Goal: Transaction & Acquisition: Purchase product/service

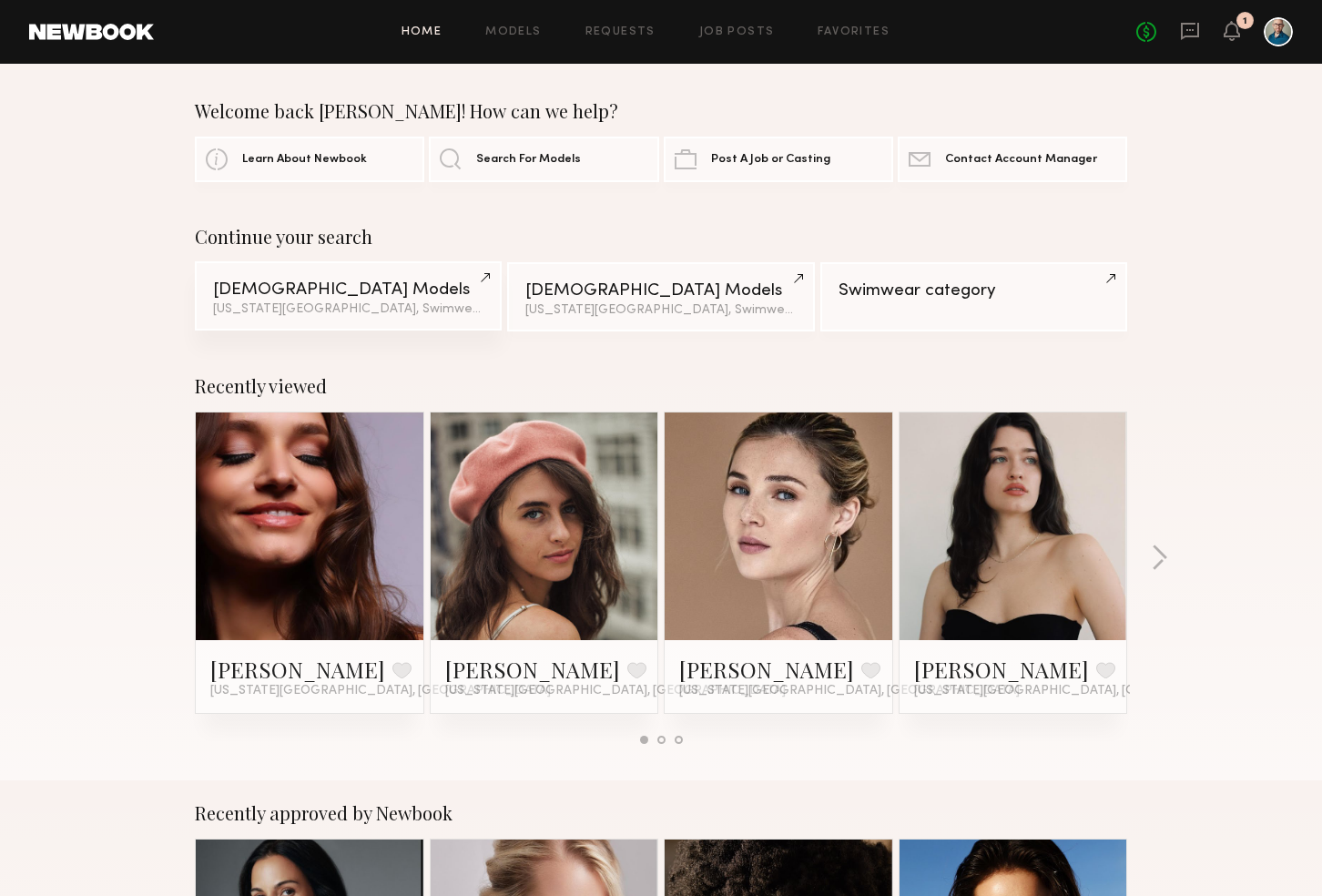
click at [424, 283] on div "Female Models" at bounding box center [348, 290] width 271 height 17
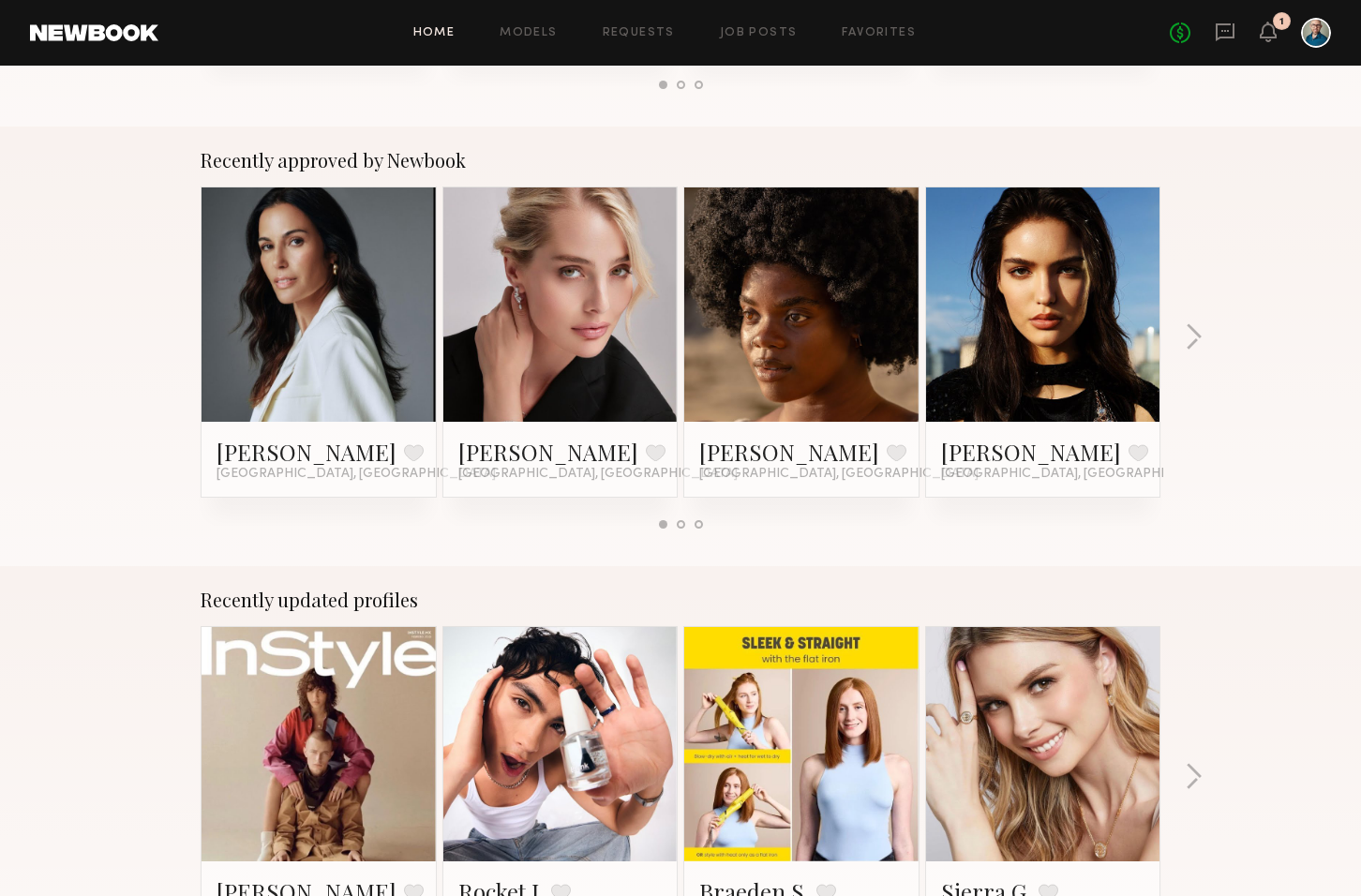
scroll to position [436, 0]
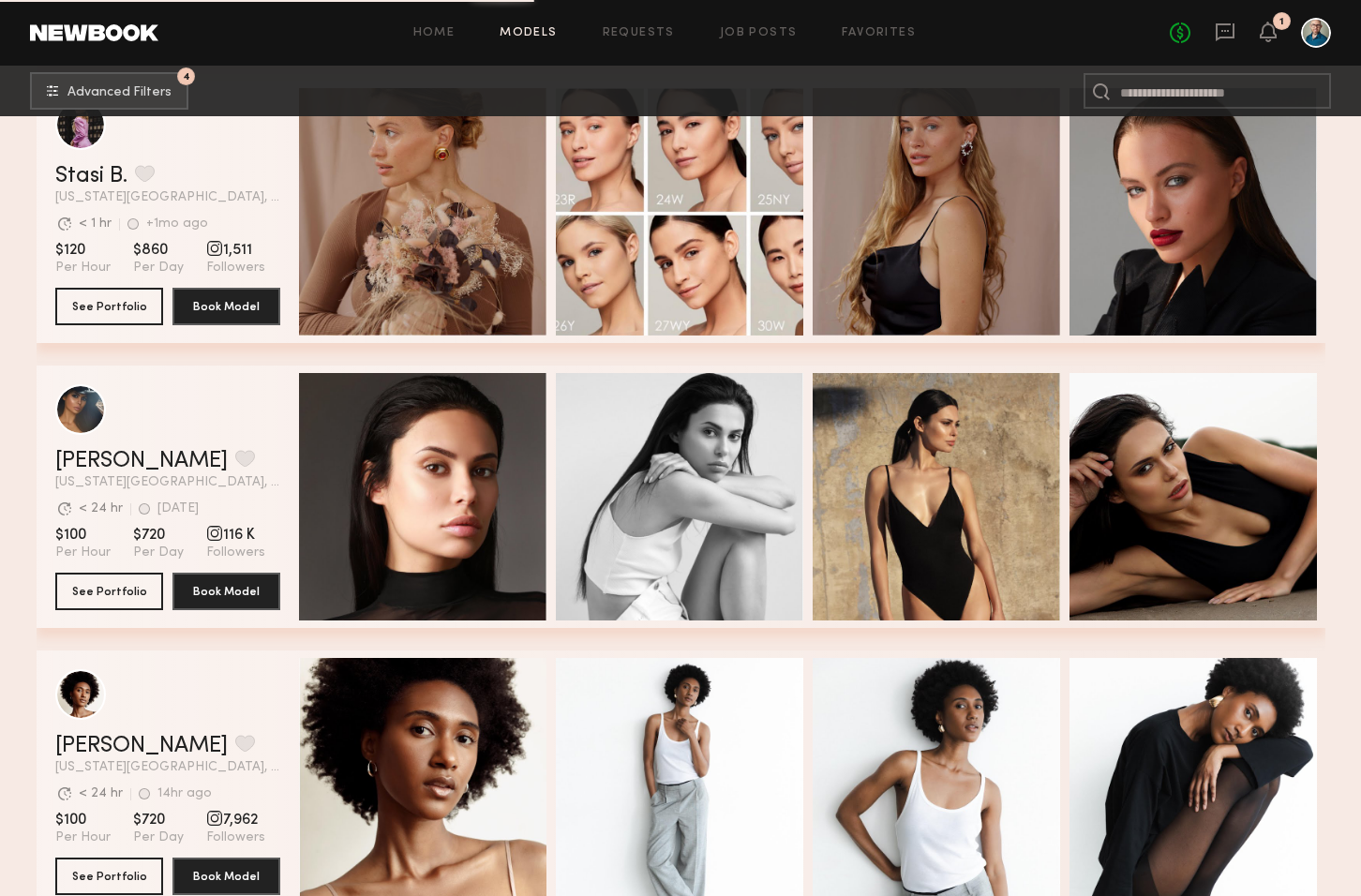
scroll to position [2096, 0]
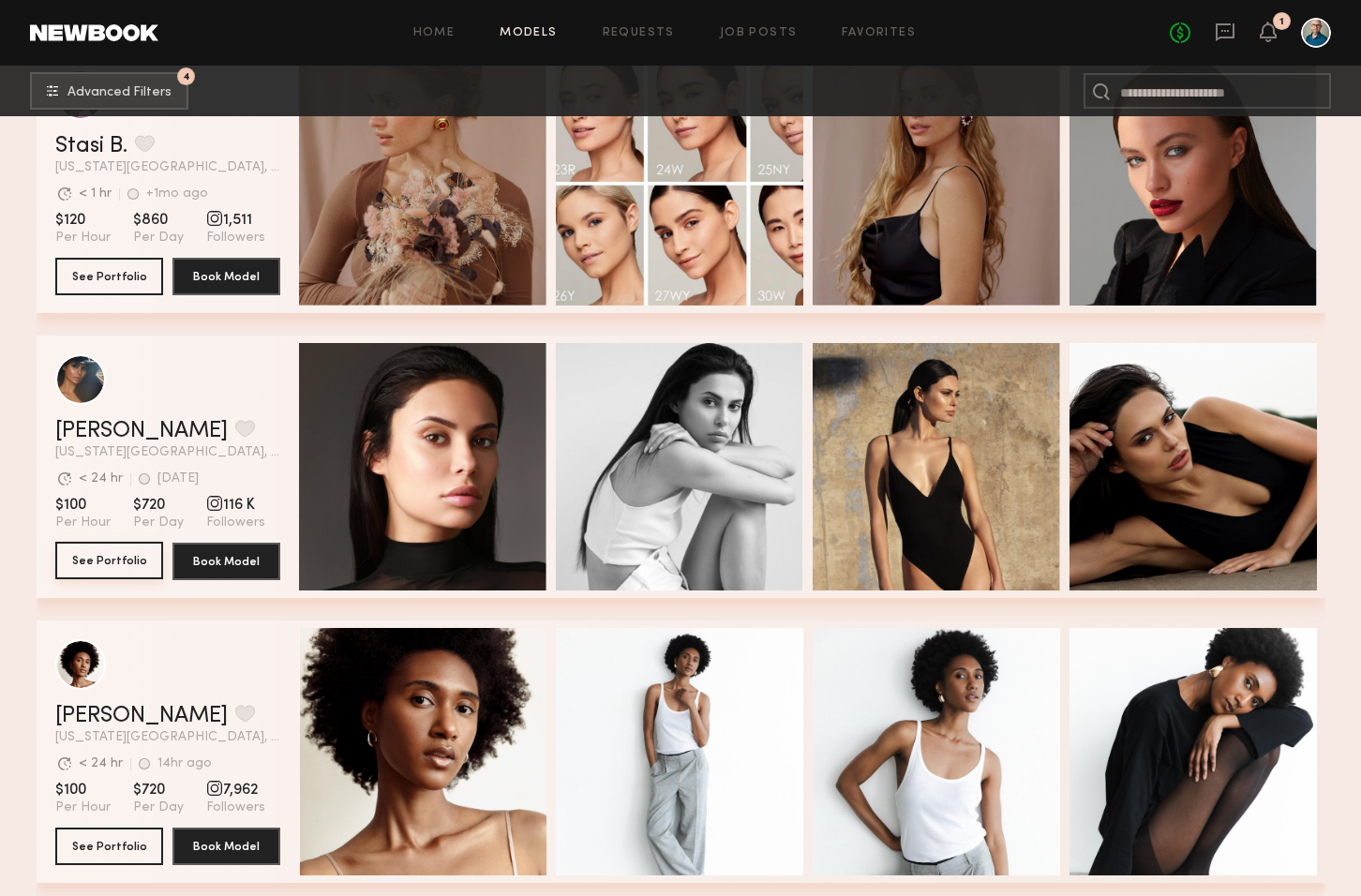
click at [131, 562] on button "See Portfolio" at bounding box center [109, 560] width 108 height 37
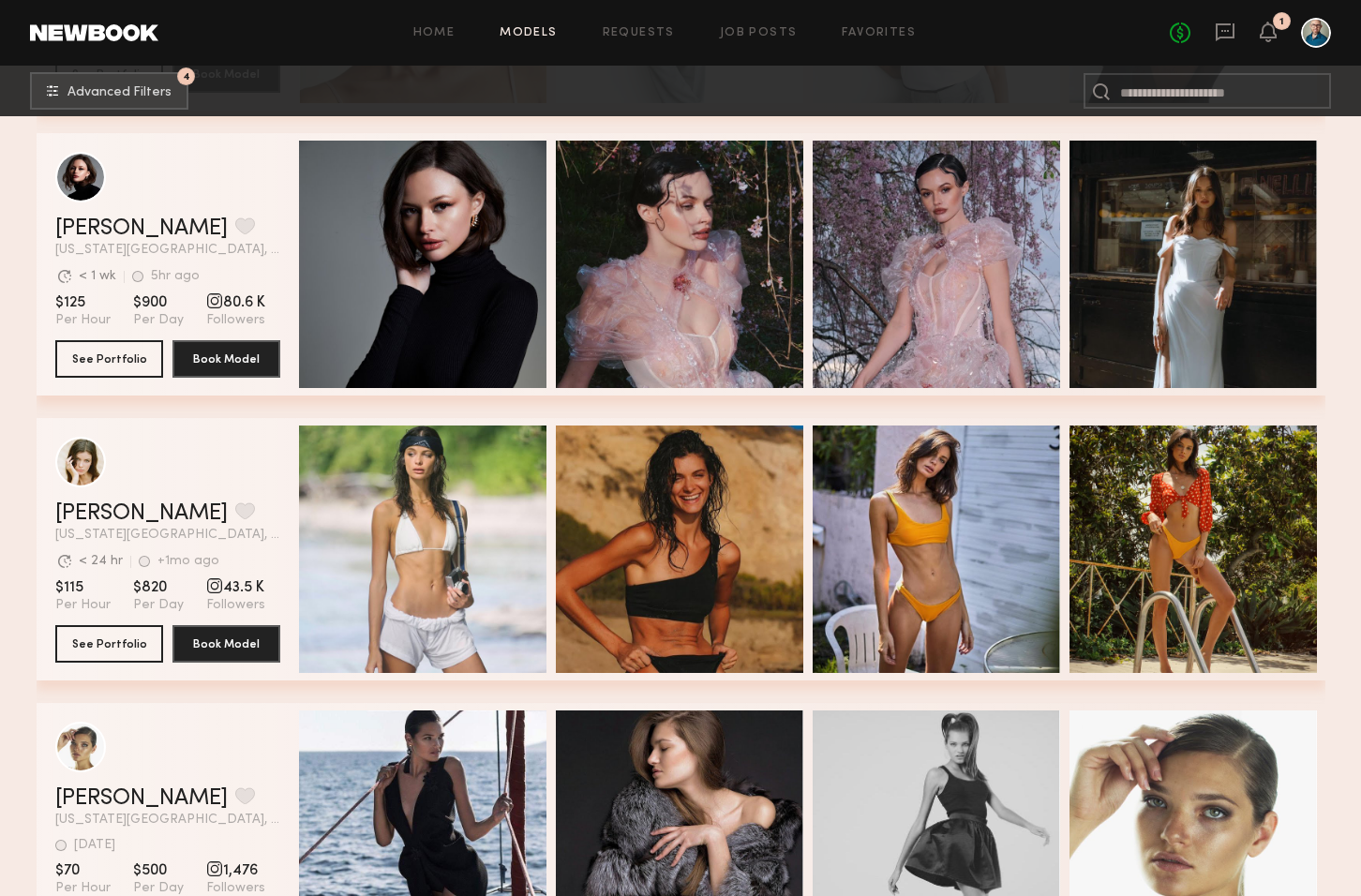
scroll to position [2865, 0]
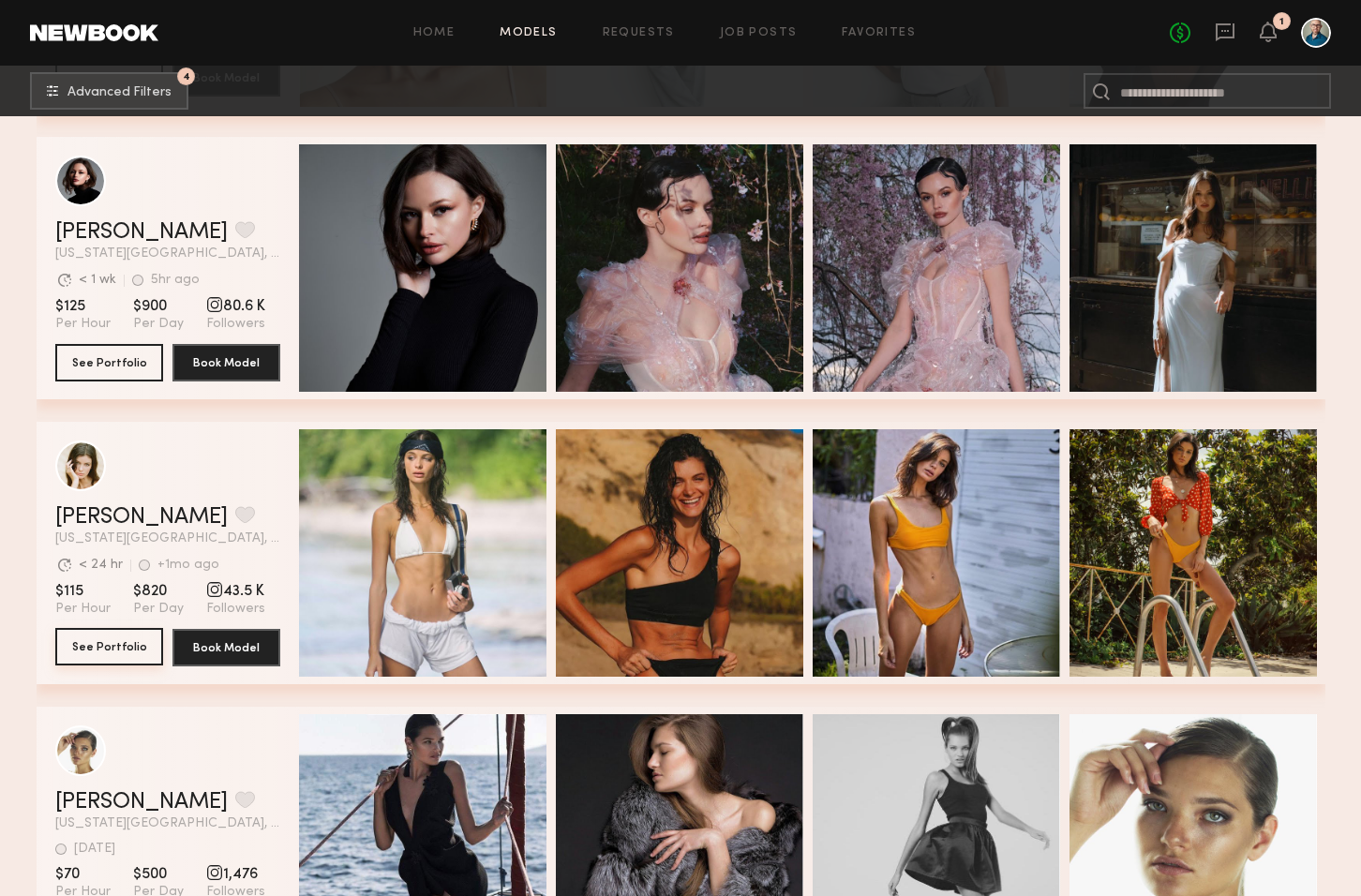
click at [103, 640] on button "See Portfolio" at bounding box center [109, 647] width 108 height 37
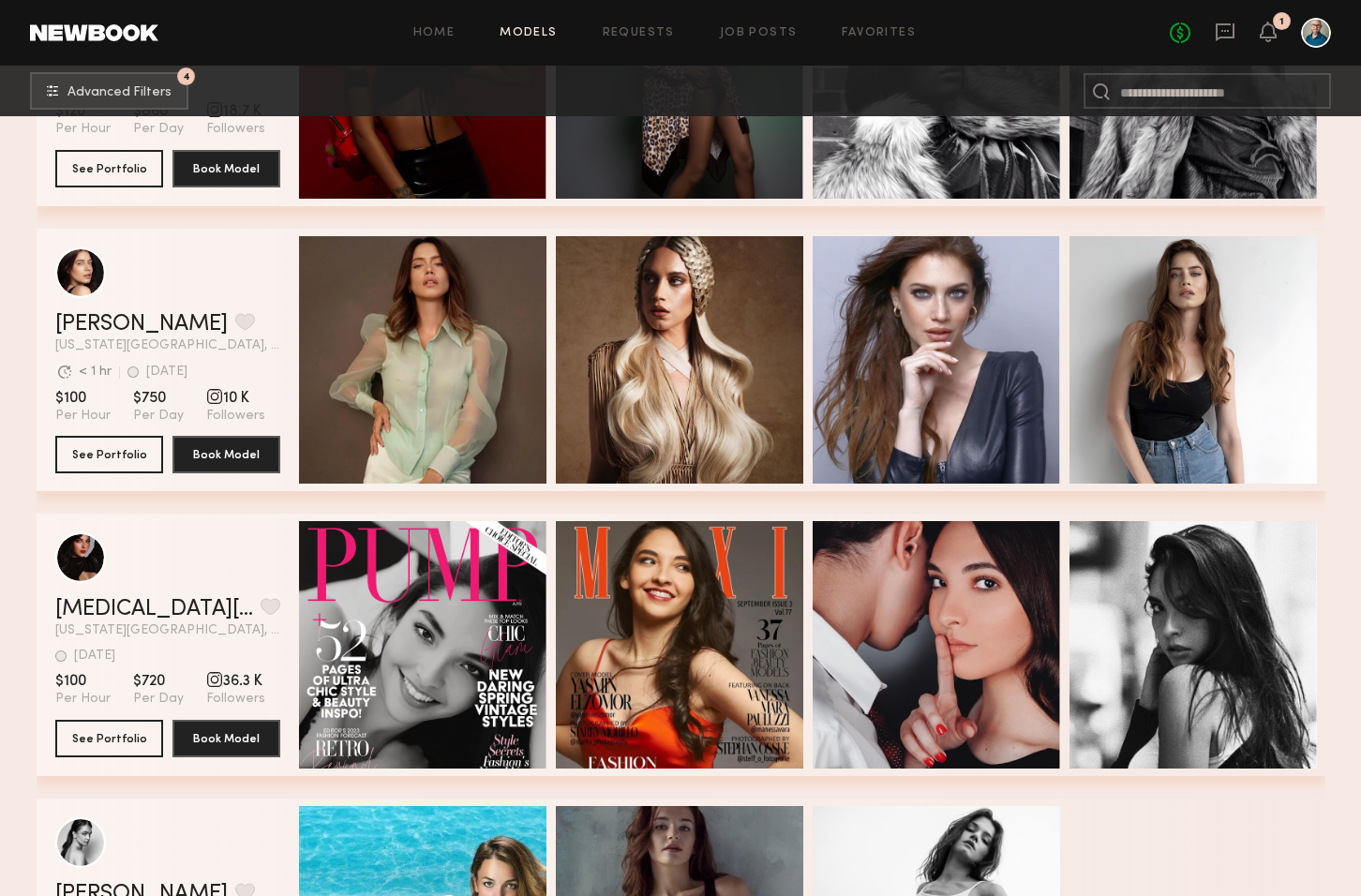
scroll to position [6215, 0]
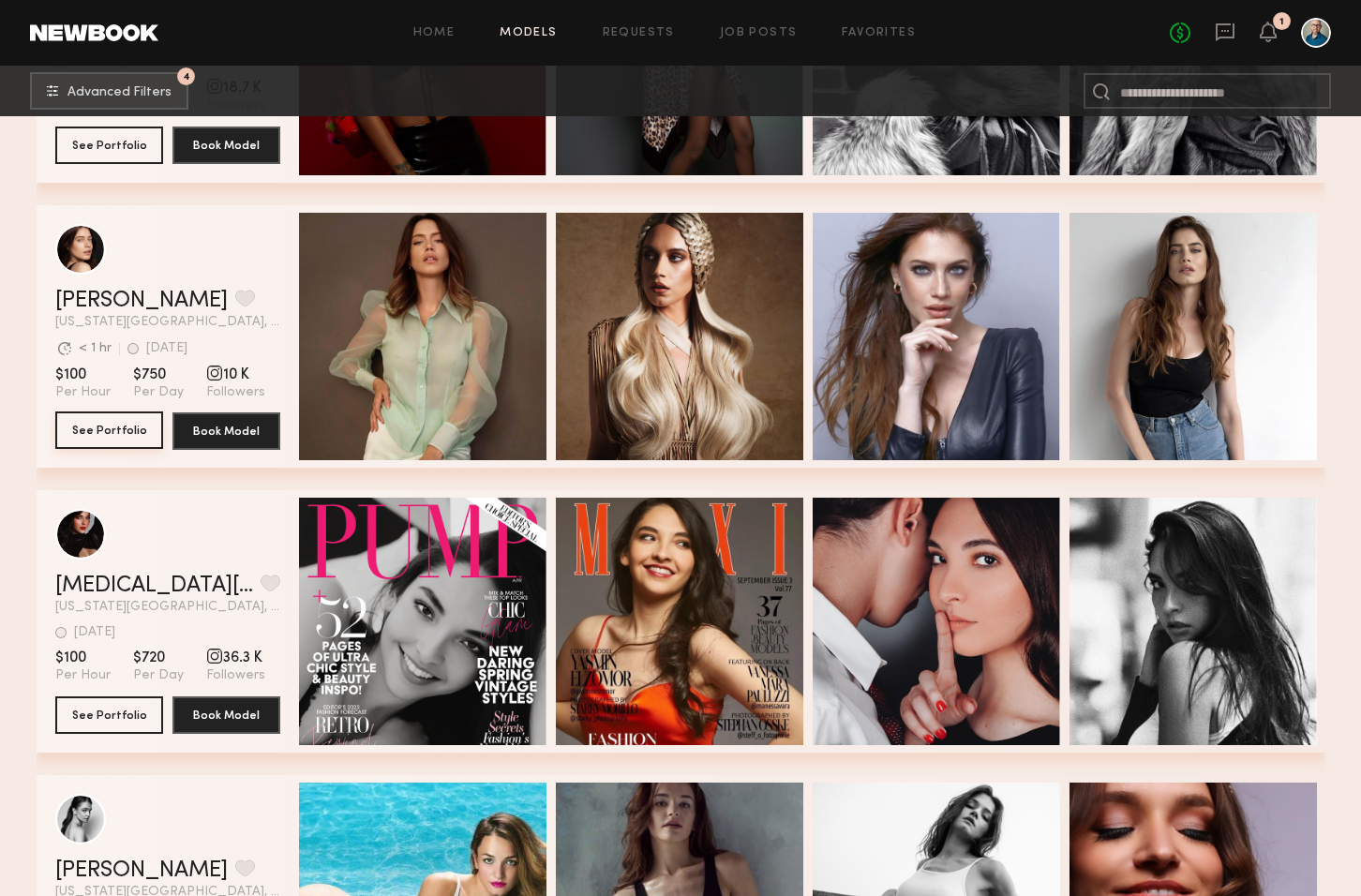
click at [120, 426] on button "See Portfolio" at bounding box center [109, 430] width 108 height 37
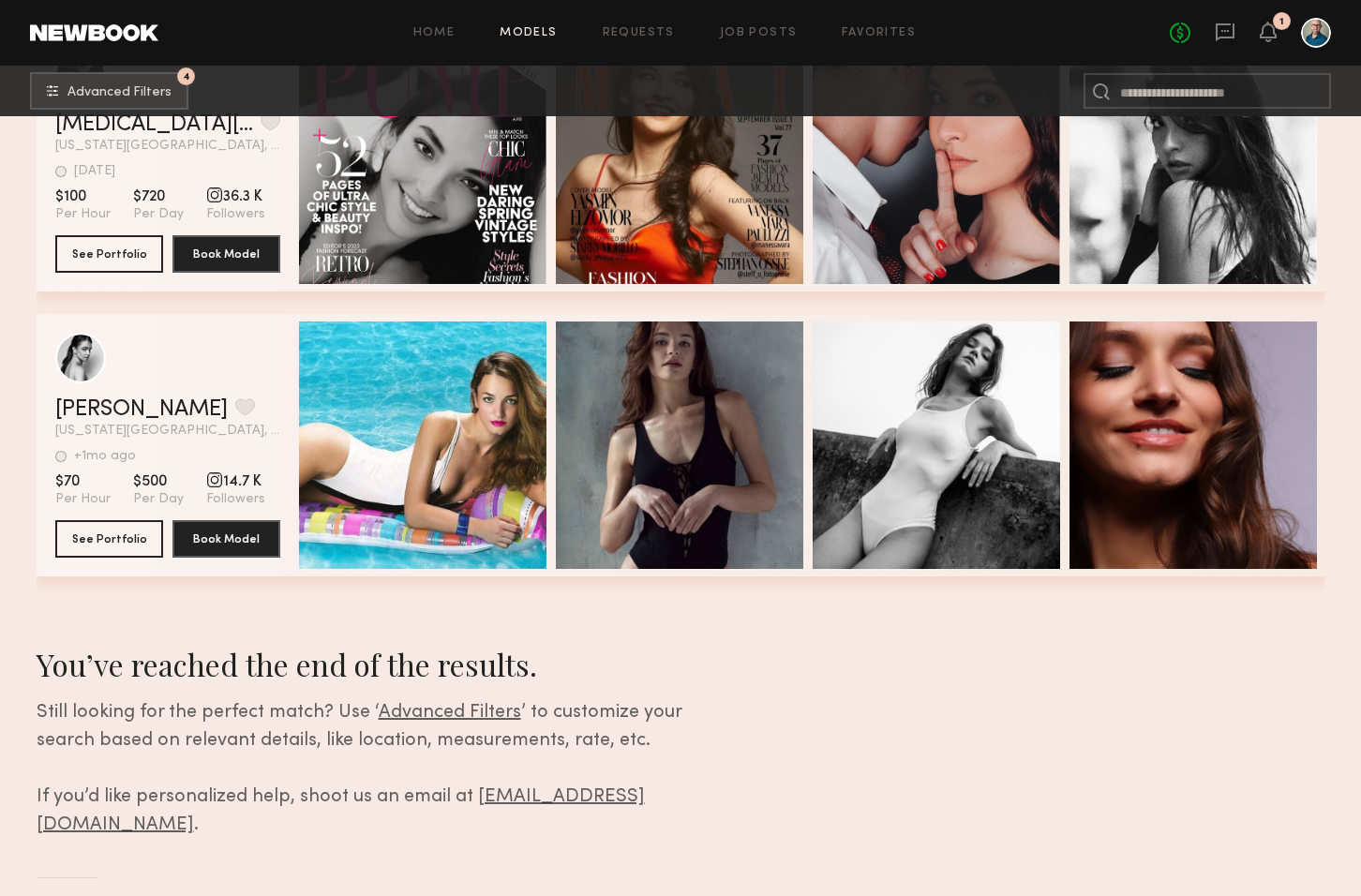
scroll to position [6675, 0]
click at [135, 533] on button "See Portfolio" at bounding box center [109, 539] width 108 height 37
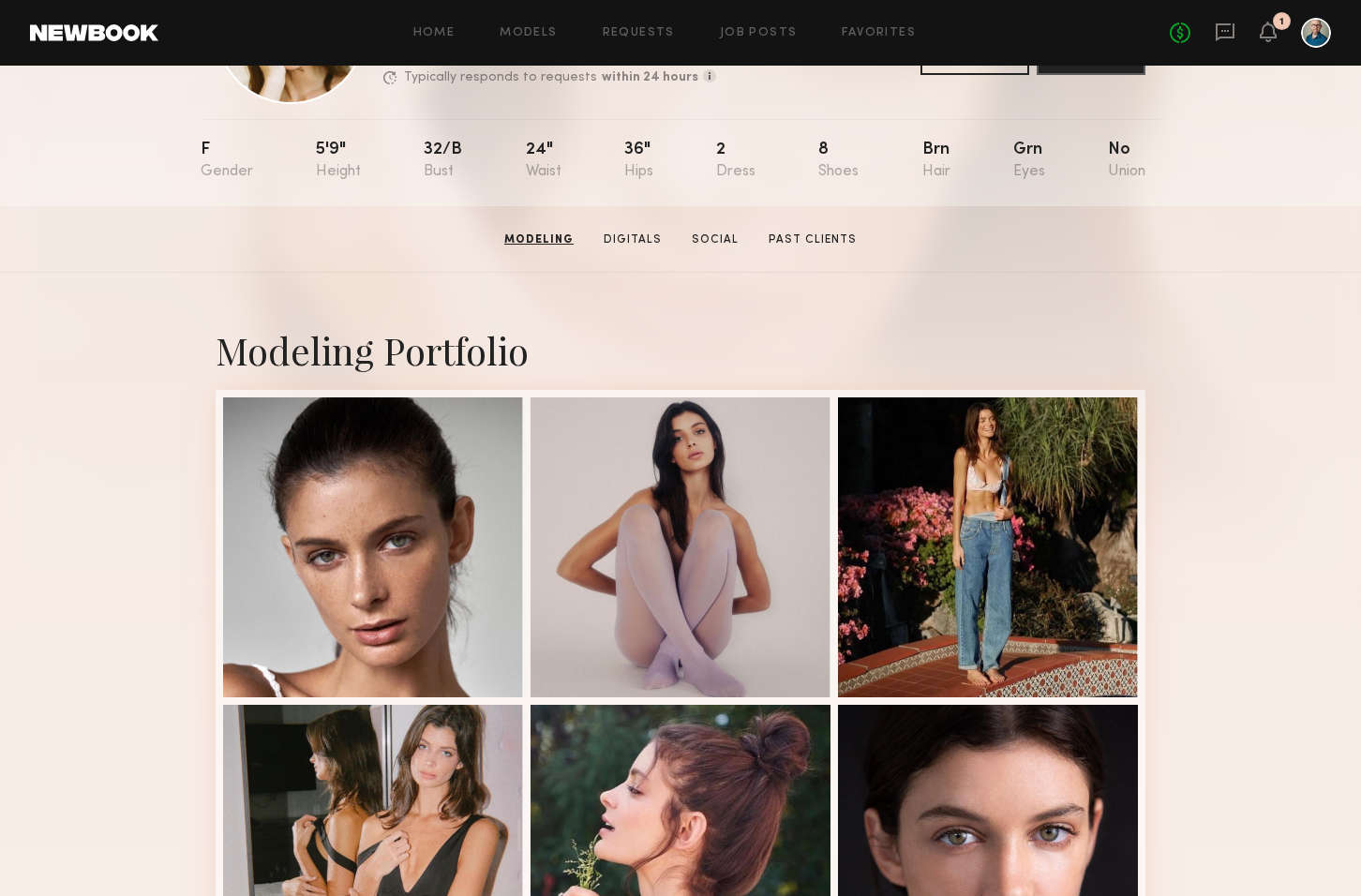
scroll to position [93, 0]
